Goal: Task Accomplishment & Management: Manage account settings

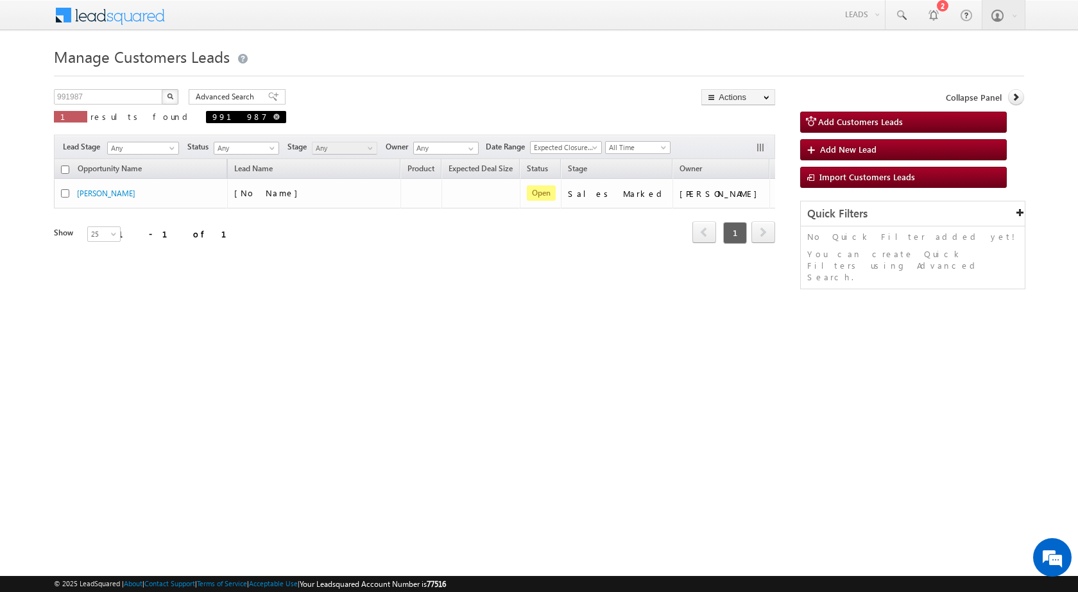
click at [273, 117] on span at bounding box center [276, 117] width 6 height 6
type input "Search Customers Leads"
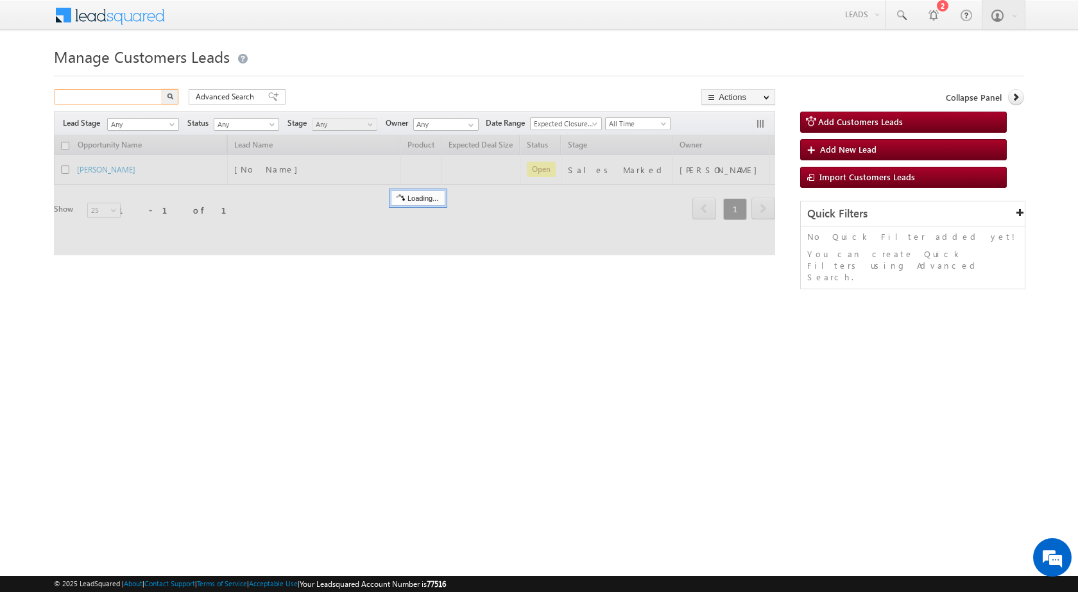
click at [116, 101] on input "text" at bounding box center [109, 96] width 110 height 15
paste input "990764"
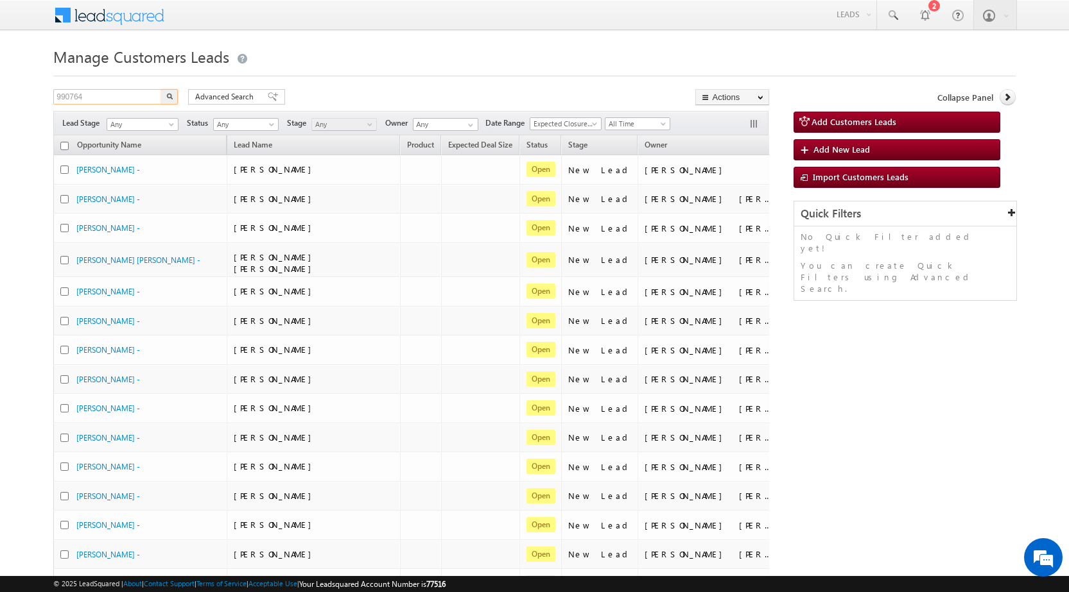
type input "990764"
click at [172, 101] on button "button" at bounding box center [169, 96] width 17 height 15
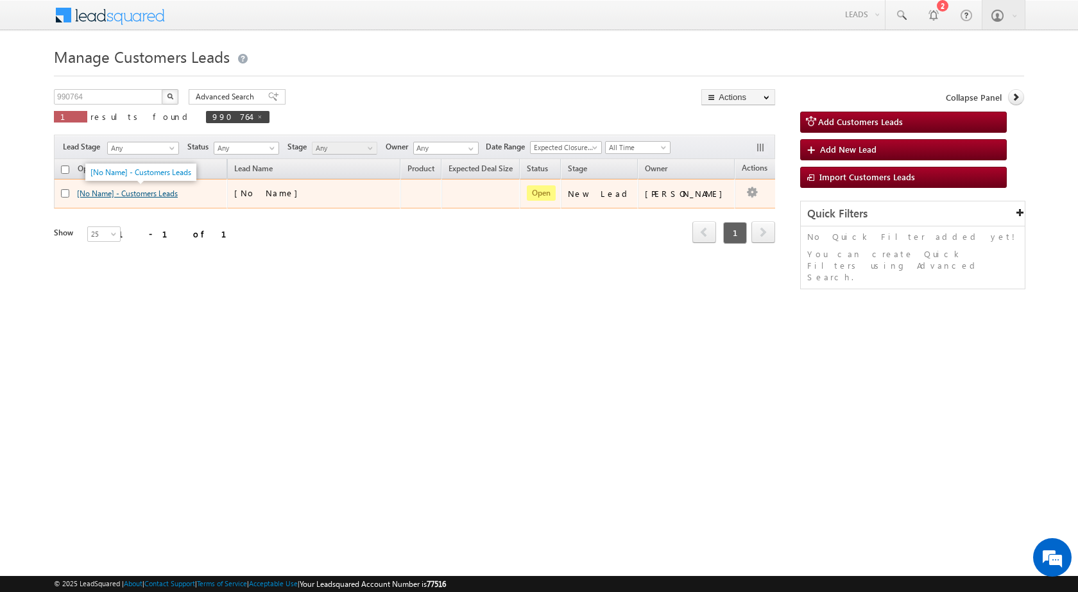
click at [171, 198] on link "[No Name] - Customers Leads" at bounding box center [127, 194] width 101 height 10
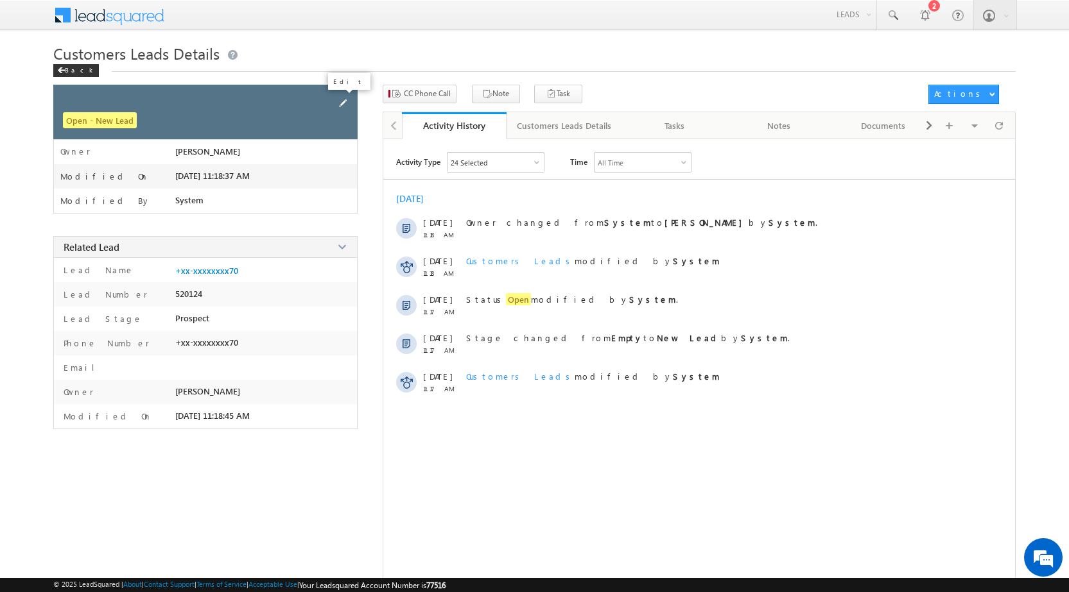
click at [342, 102] on span at bounding box center [343, 103] width 14 height 14
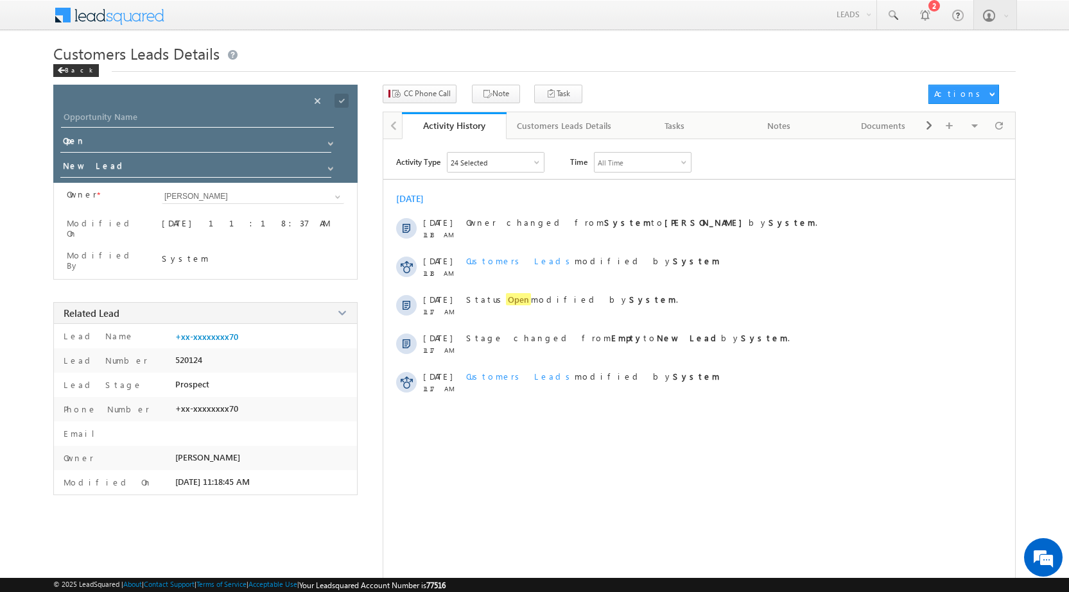
click at [185, 106] on div "Opportunity Name * Opportunity Name * Status * Status * Open Won Lost *" at bounding box center [205, 134] width 304 height 98
click at [182, 119] on input "Opportunity Name" at bounding box center [197, 119] width 273 height 18
paste input "AMRITESH RAI"
type input "AMRITESH RAI"
click at [151, 166] on input "New Lead" at bounding box center [196, 168] width 272 height 21
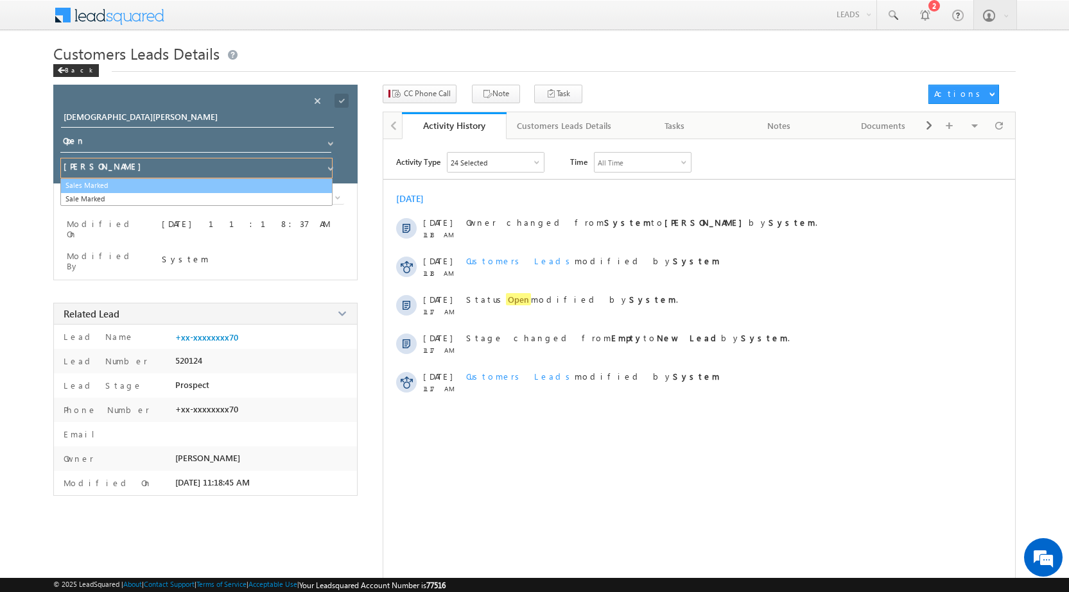
click at [176, 189] on link "Sales Marked" at bounding box center [196, 185] width 272 height 15
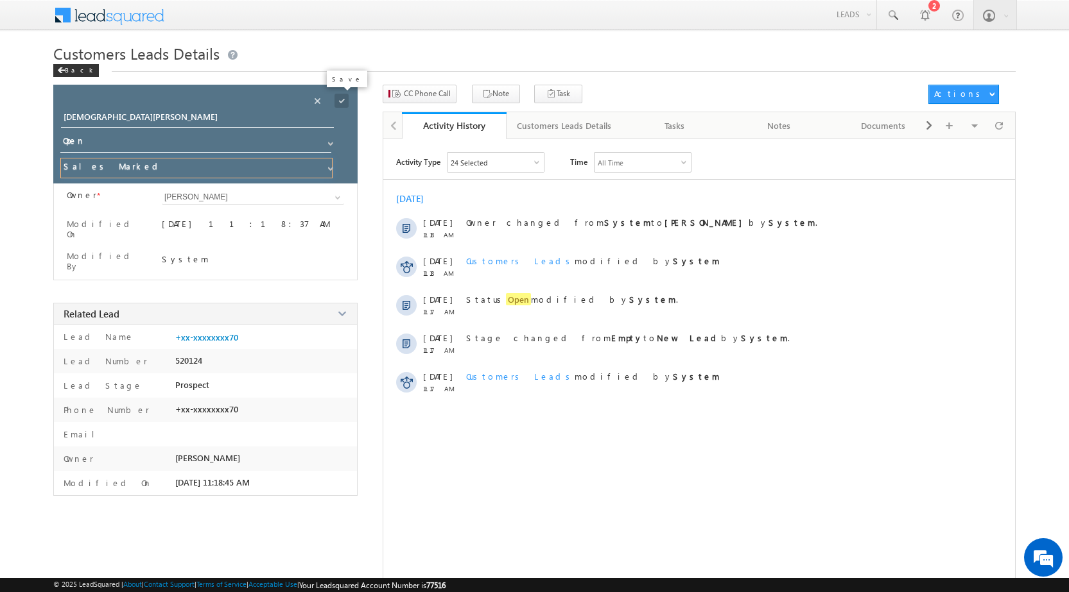
type input "Sales Marked"
click at [342, 103] on span at bounding box center [341, 101] width 14 height 14
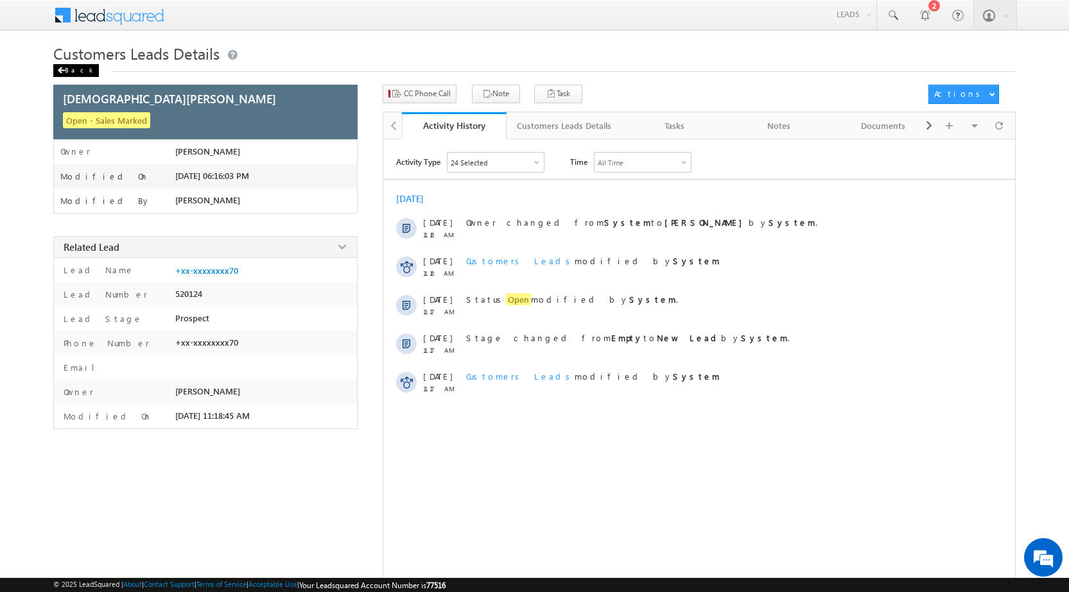
click at [71, 72] on div "Back" at bounding box center [76, 70] width 46 height 13
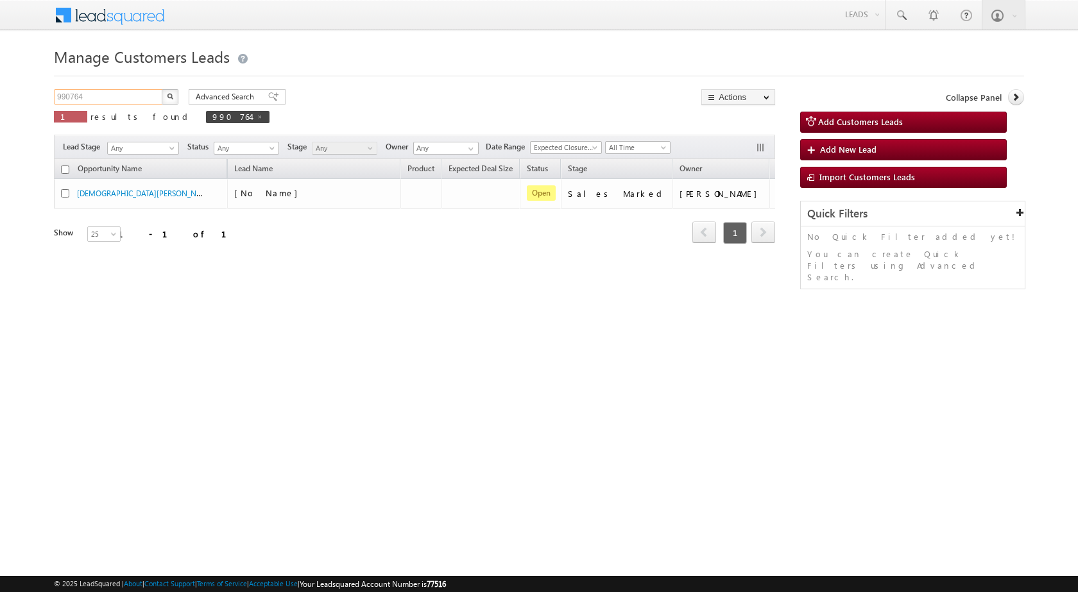
click at [126, 98] on input "990764" at bounding box center [109, 96] width 110 height 15
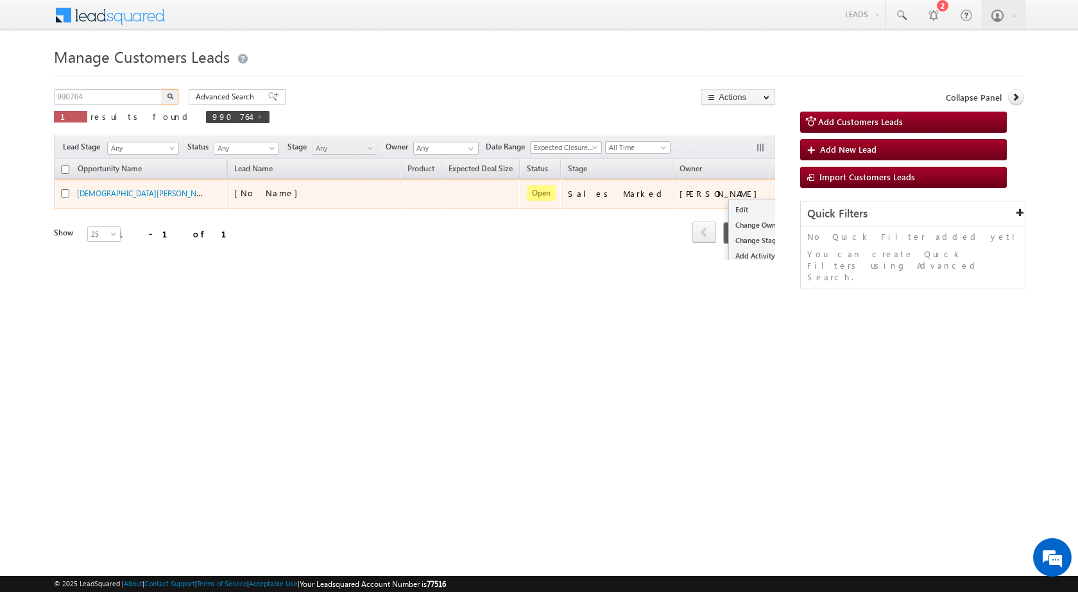
click at [781, 195] on button "button" at bounding box center [787, 193] width 13 height 13
click at [729, 212] on link "Edit" at bounding box center [761, 209] width 64 height 15
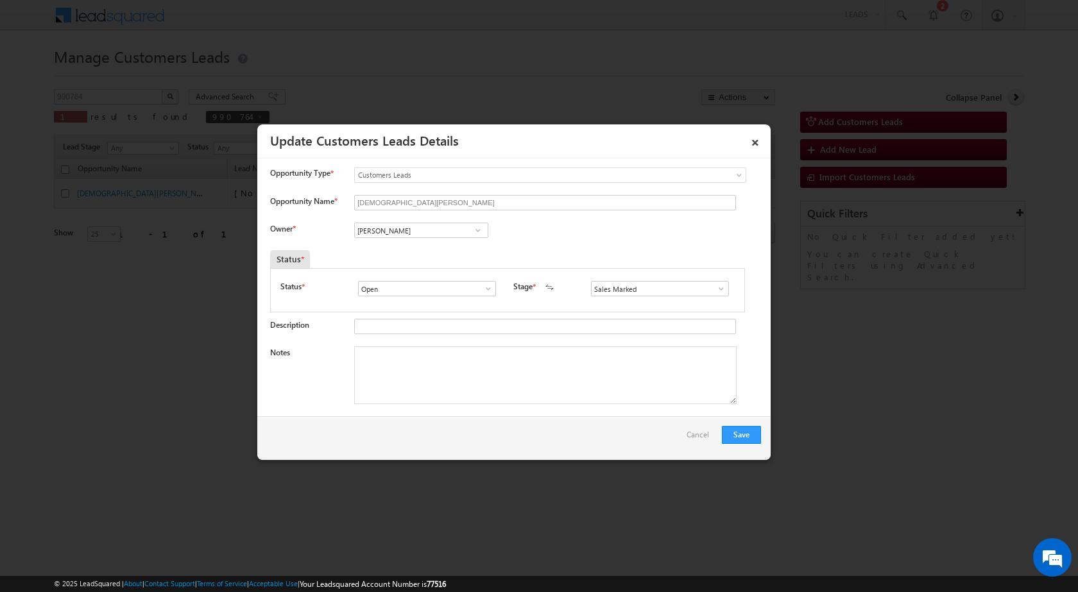
click at [402, 370] on textarea "Notes" at bounding box center [545, 376] width 383 height 58
paste textarea "suryakant.tripathi@sgrlimited.in"
type textarea "suryakant.tripathi@sgrlimited.in"
click at [404, 236] on input "[PERSON_NAME]" at bounding box center [421, 230] width 134 height 15
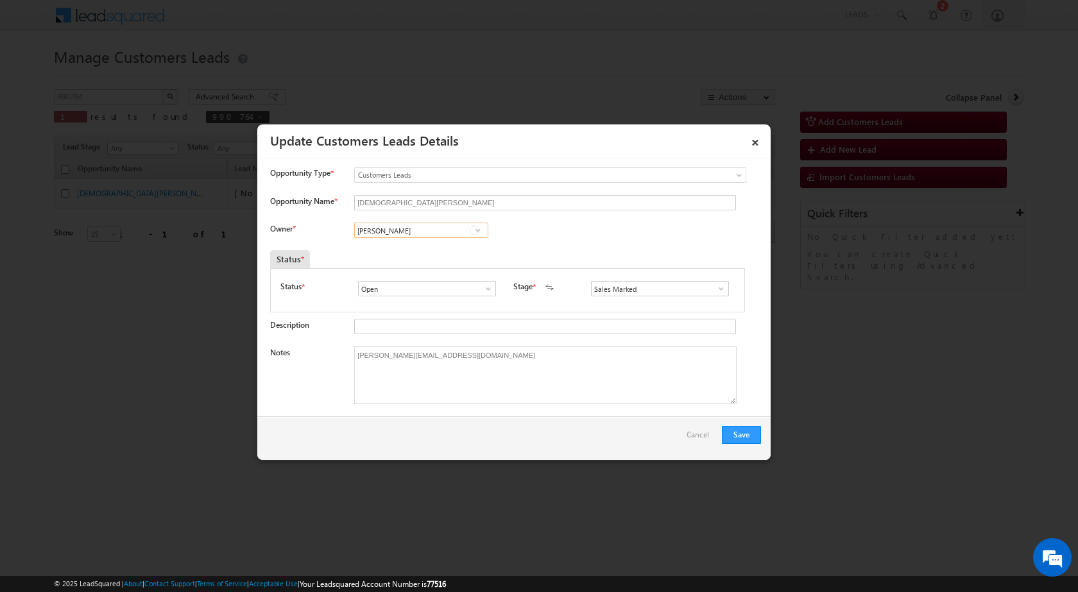
paste input "suryakant.tripathi@sgrlimited.in"
click at [399, 251] on span "suryakant.tripathi@sgrlimited.in" at bounding box center [417, 256] width 116 height 10
type input "Suryakant Tripathi"
click at [428, 363] on textarea "suryakant.tripathi@sgrlimited.in" at bounding box center [545, 376] width 383 height 58
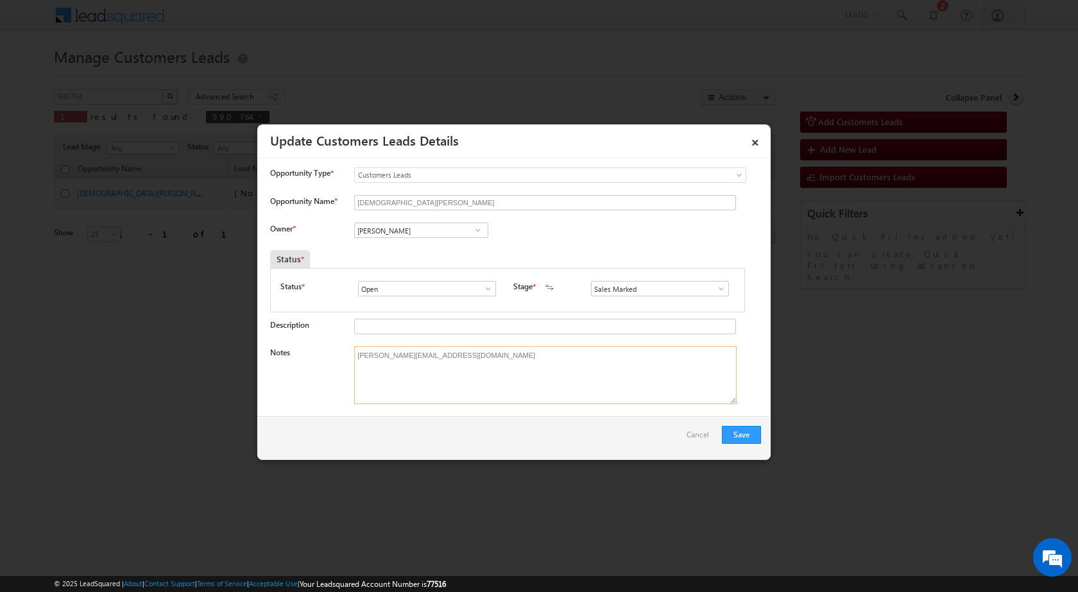
click at [428, 363] on textarea "suryakant.tripathi@sgrlimited.in" at bounding box center [545, 376] width 383 height 58
paste textarea "Mobile No - 8009210870 / Renovation / AMRITESH RAI / Registry / Nagar Nigam / M…"
type textarea "Mobile No - 8009210870 / Renovation / AMRITESH RAI / Registry / Nagar Nigam / M…"
click at [745, 439] on button "Save" at bounding box center [741, 435] width 39 height 18
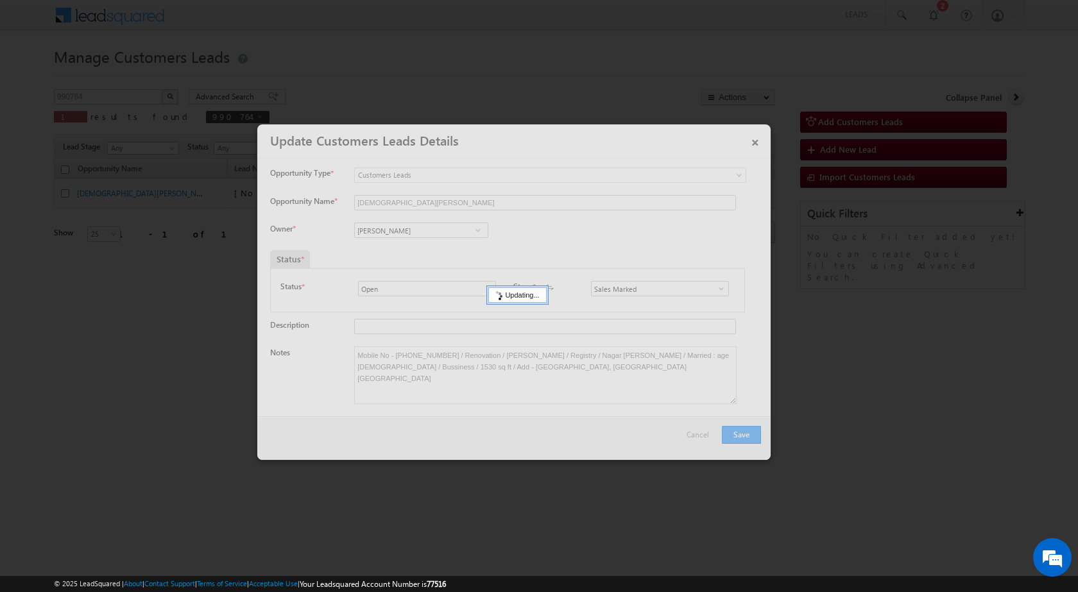
click at [896, 396] on html "Menu Surbhi Dhadve sitar a5@ks erve." at bounding box center [539, 198] width 1078 height 396
